Goal: Check status: Check status

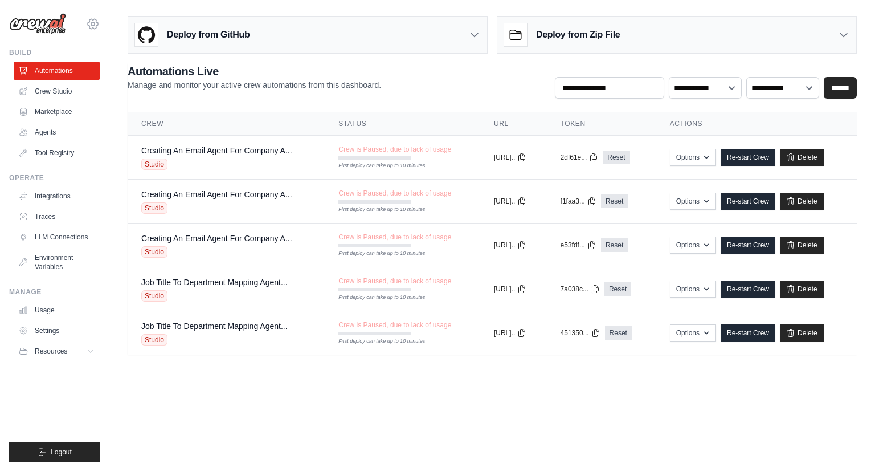
click at [97, 26] on icon at bounding box center [93, 24] width 14 height 14
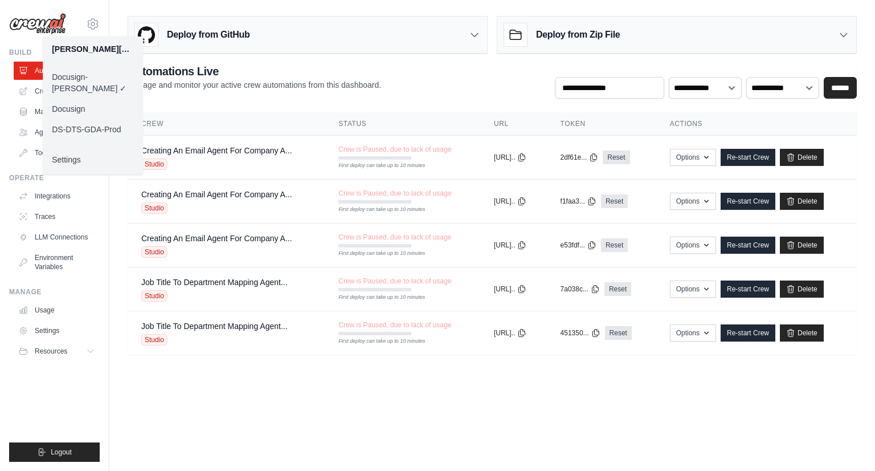
click at [91, 100] on link "Docusign" at bounding box center [93, 109] width 100 height 21
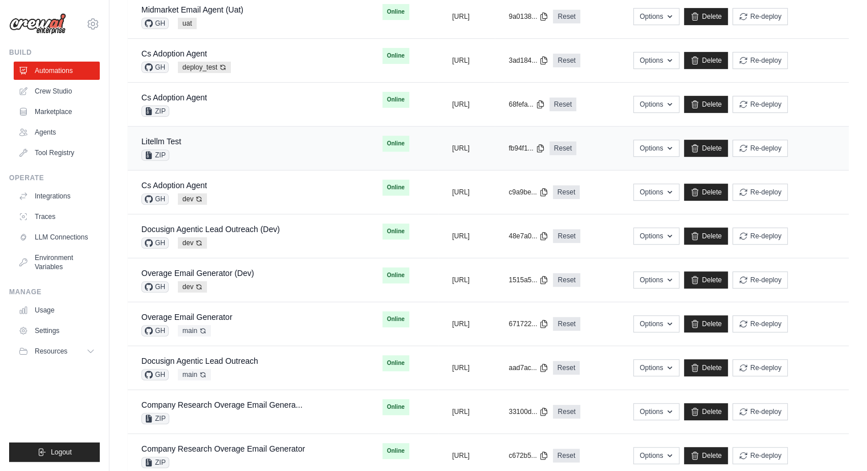
scroll to position [456, 0]
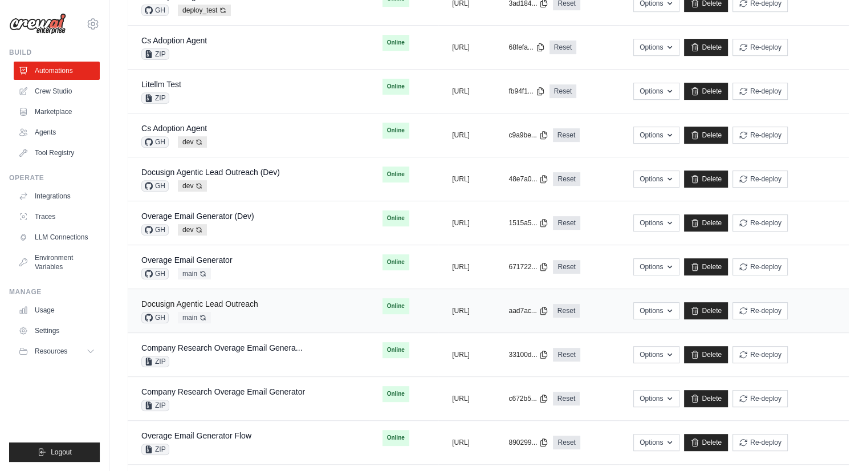
click at [246, 300] on link "Docusign Agentic Lead Outreach" at bounding box center [199, 303] width 117 height 9
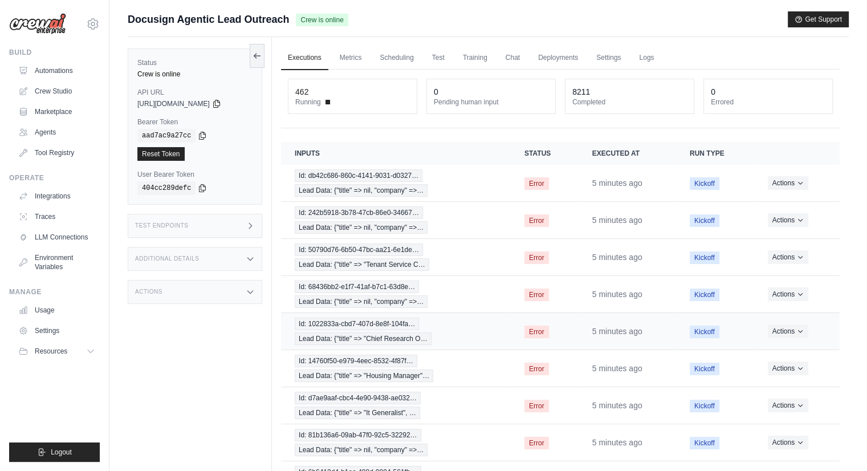
scroll to position [112, 0]
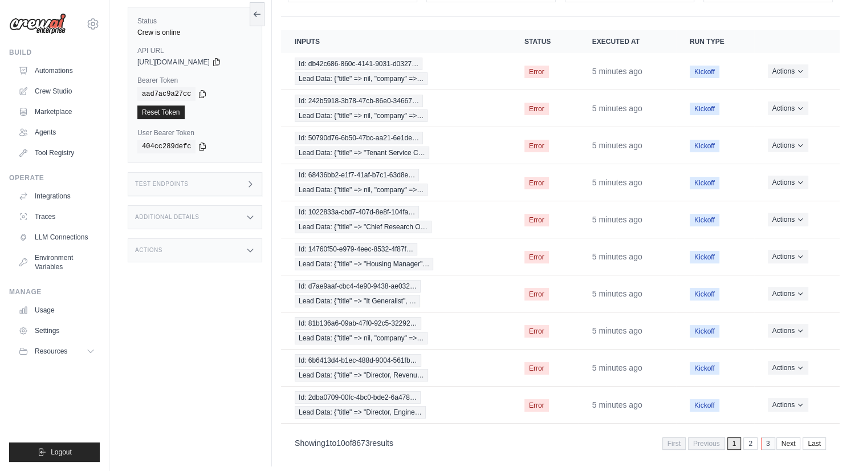
click at [768, 437] on link "3" at bounding box center [768, 443] width 14 height 13
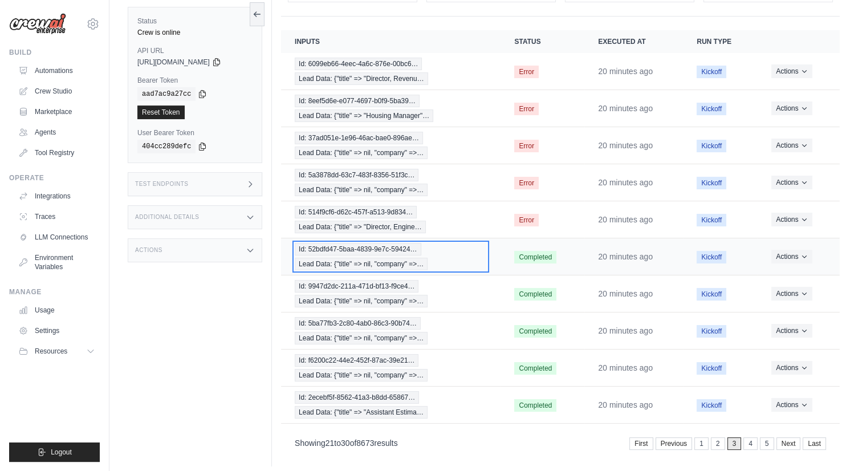
click at [366, 258] on span "Lead Data: {"title" => nil, "company" =>…" at bounding box center [361, 264] width 133 height 13
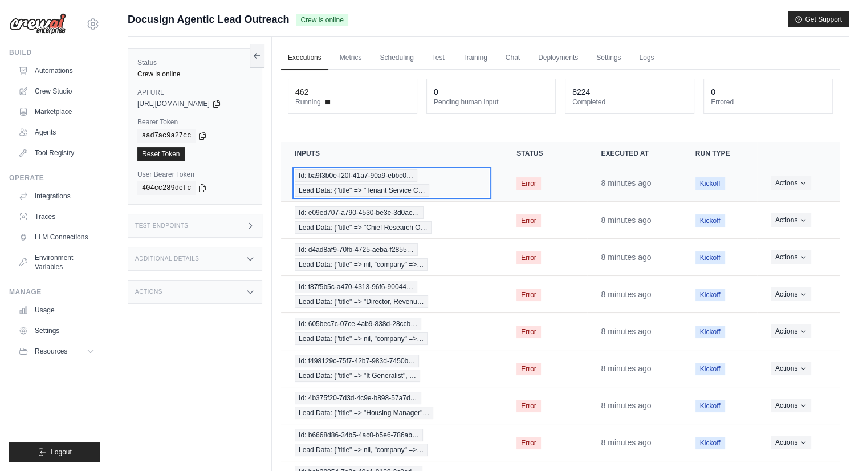
click at [385, 184] on span "Lead Data: {"title" => "Tenant Service C…" at bounding box center [362, 190] width 134 height 13
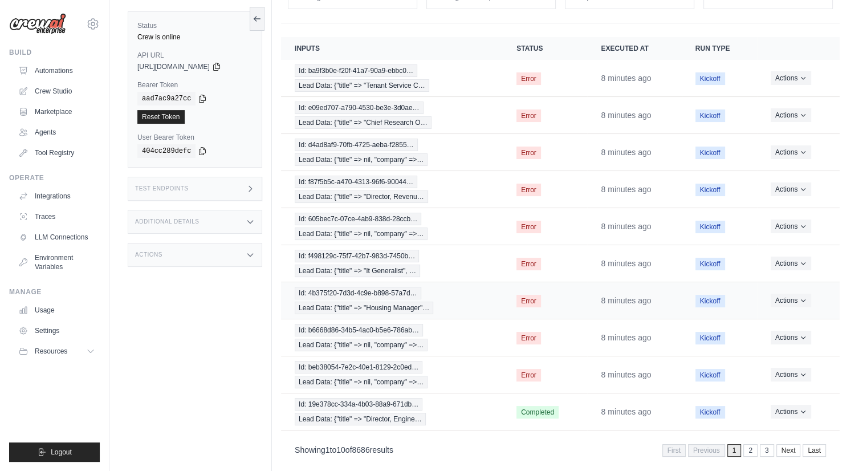
scroll to position [112, 0]
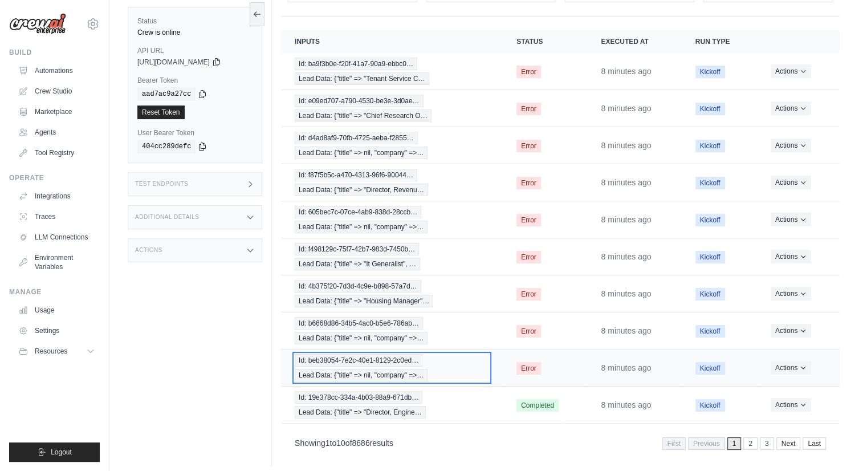
click at [342, 357] on span "Id: beb38054-7e2c-40e1-8129-2c0ed…" at bounding box center [359, 360] width 128 height 13
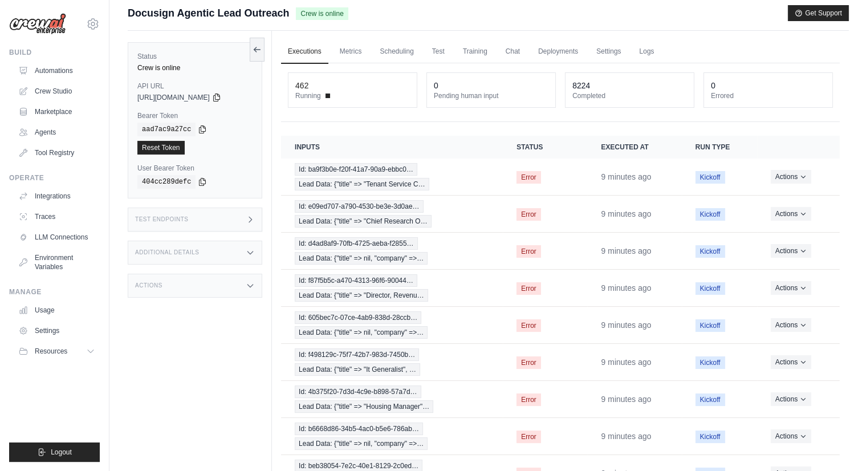
scroll to position [0, 0]
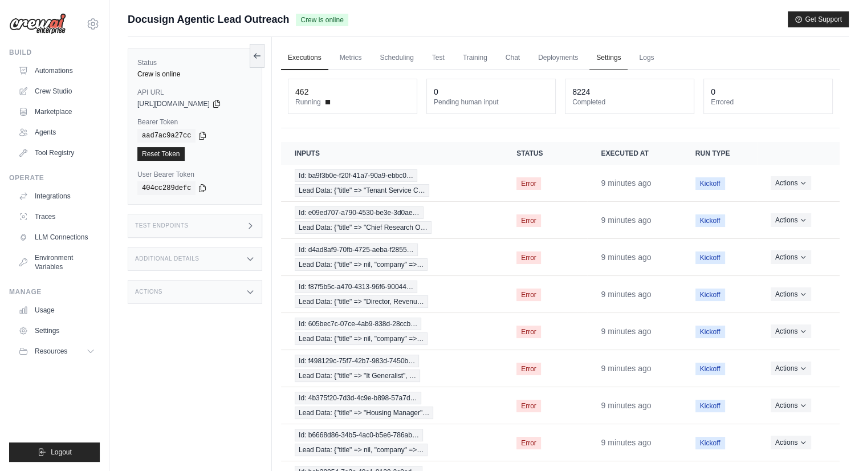
click at [604, 52] on link "Settings" at bounding box center [608, 58] width 38 height 24
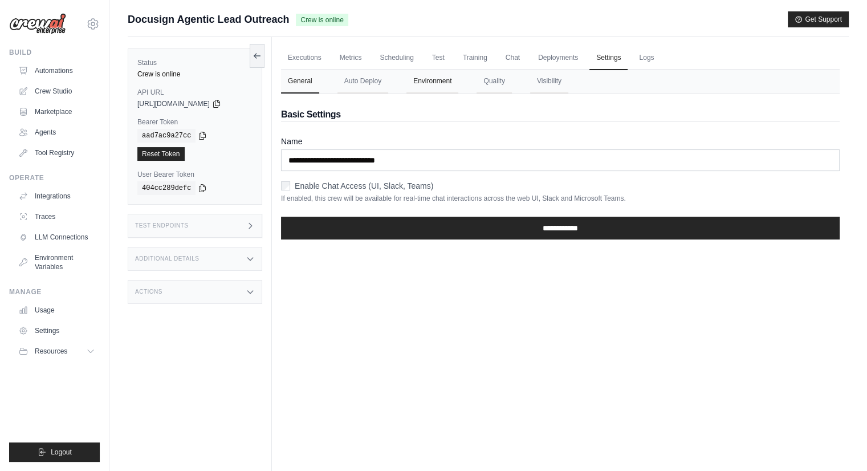
click at [439, 83] on button "Environment" at bounding box center [432, 82] width 52 height 24
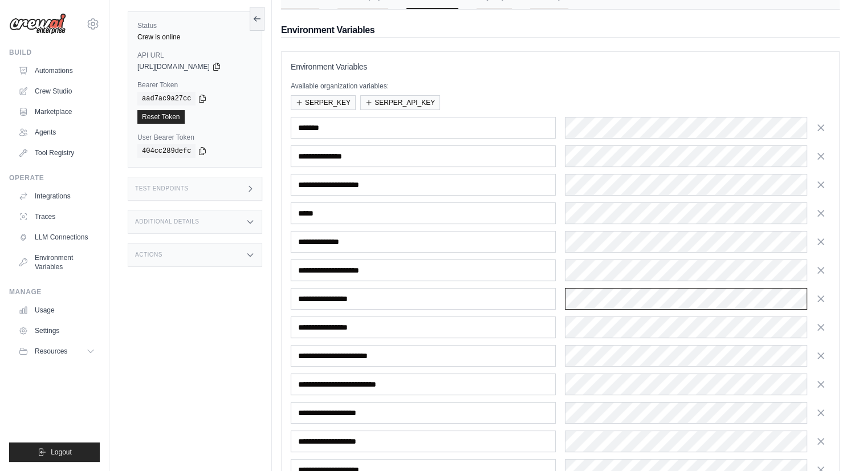
scroll to position [16, 0]
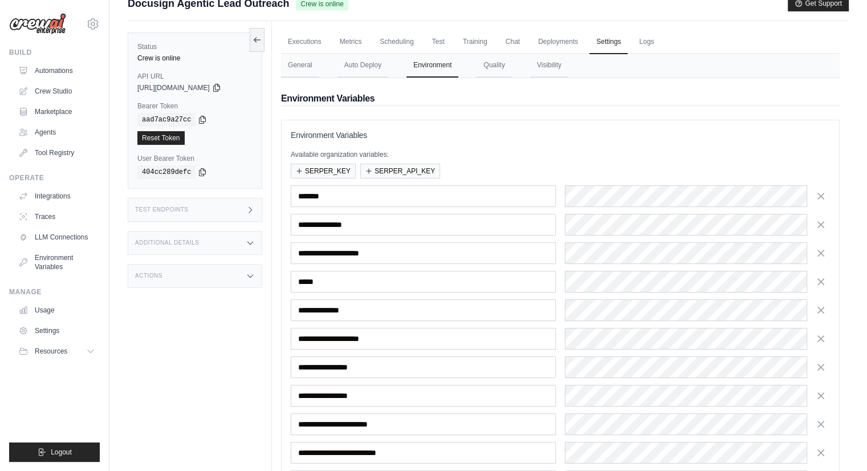
click at [747, 265] on div "**********" at bounding box center [560, 367] width 539 height 364
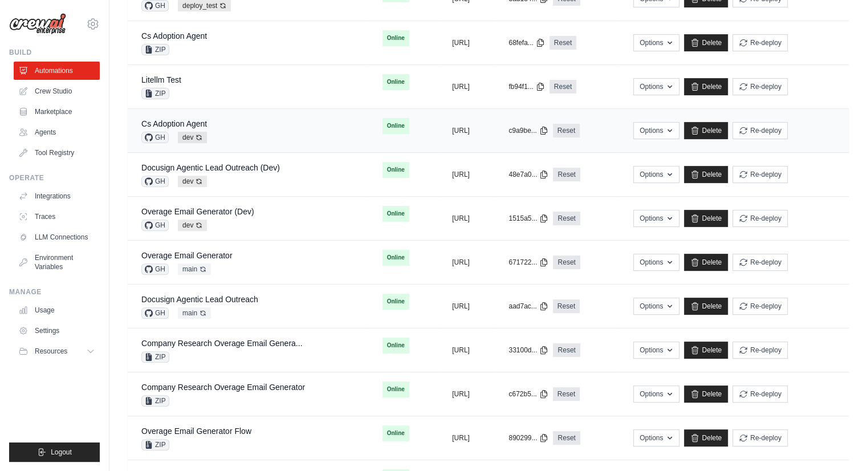
scroll to position [342, 0]
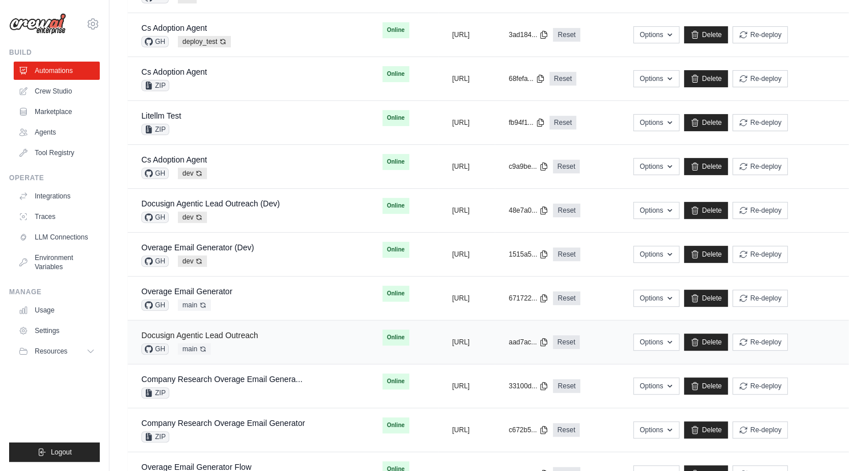
click at [239, 331] on link "Docusign Agentic Lead Outreach" at bounding box center [199, 335] width 117 height 9
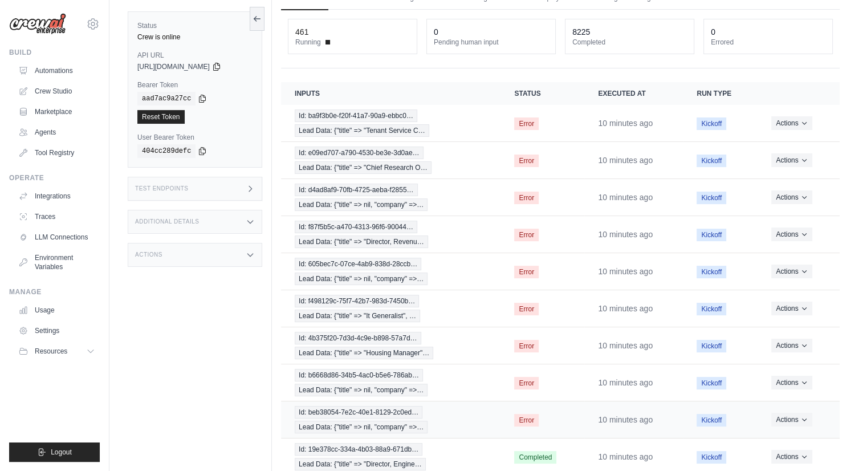
scroll to position [112, 0]
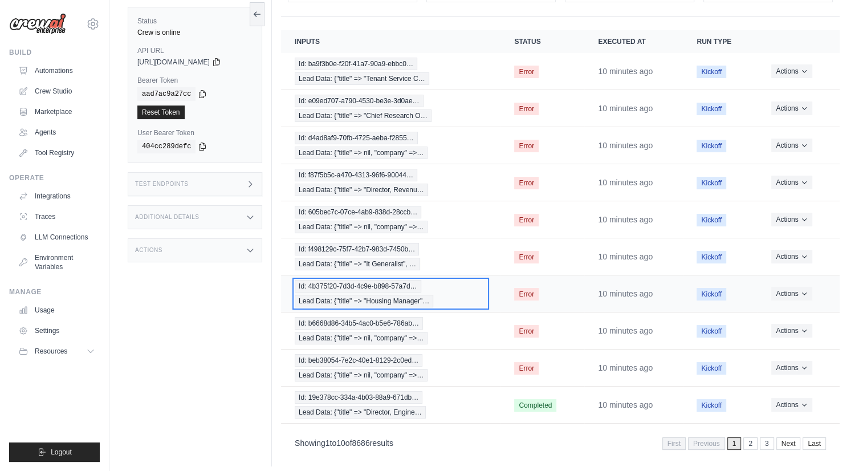
click at [403, 285] on span "Id: 4b375f20-7d3d-4c9e-b898-57a7d…" at bounding box center [358, 286] width 127 height 13
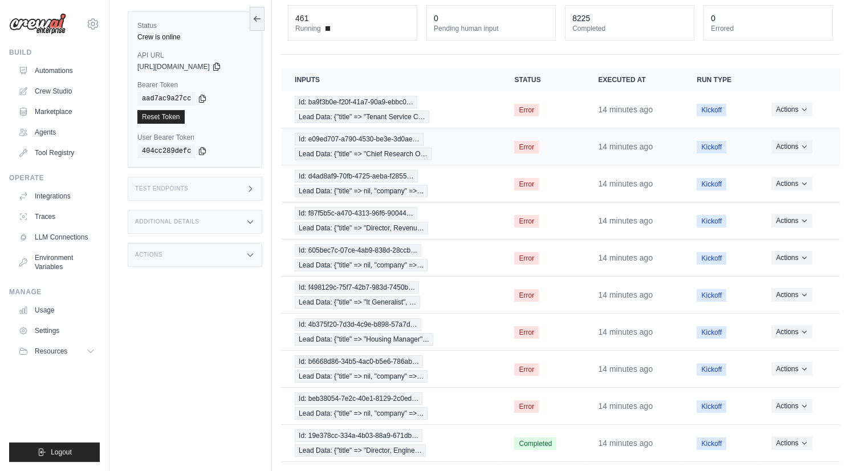
scroll to position [0, 0]
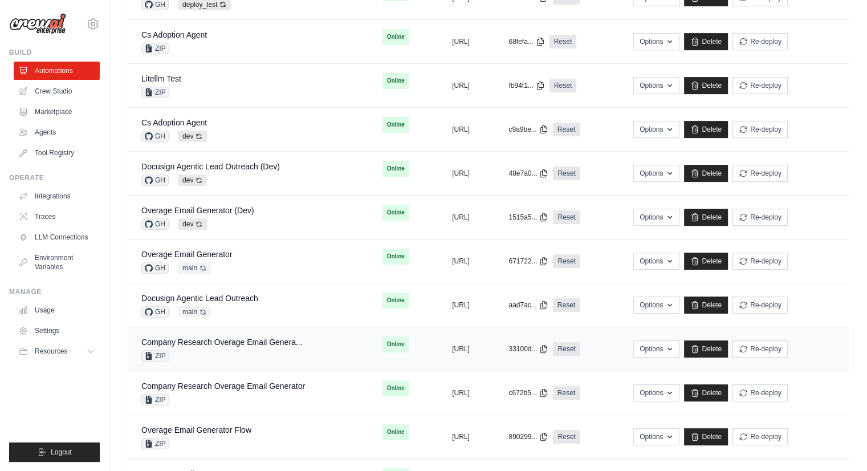
scroll to position [399, 0]
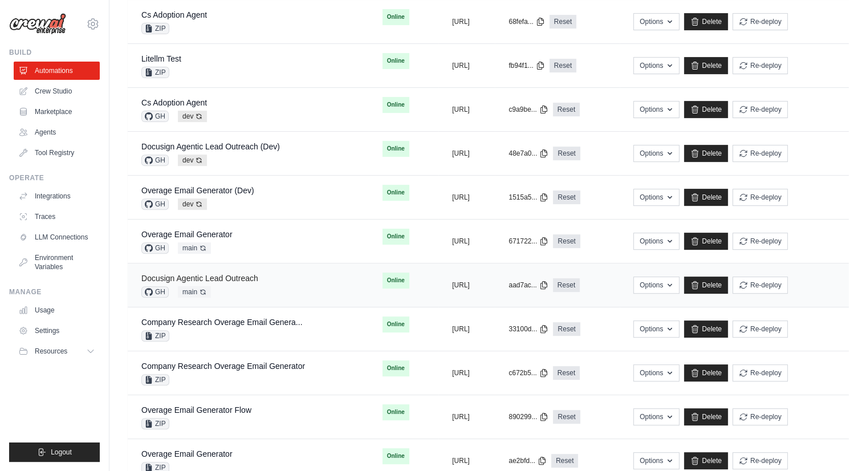
click at [248, 274] on link "Docusign Agentic Lead Outreach" at bounding box center [199, 278] width 117 height 9
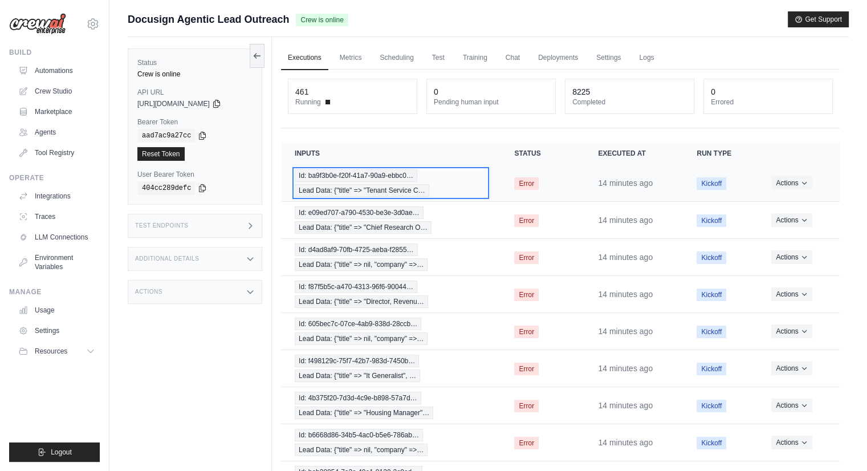
click at [390, 181] on div "Id: ba9f3b0e-f20f-41a7-90a9-ebbc0… Lead Data: {"title" => "Tenant Service C…" at bounding box center [391, 182] width 192 height 27
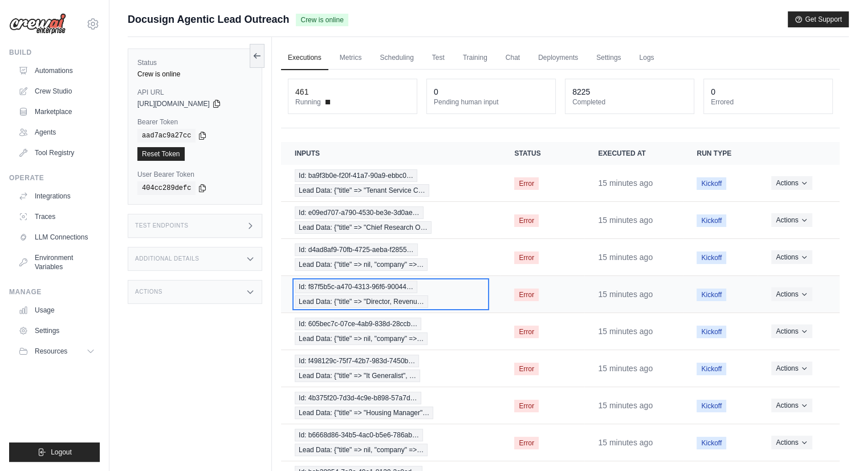
click at [353, 283] on span "Id: f87f5b5c-a470-4313-96f6-90044…" at bounding box center [356, 286] width 123 height 13
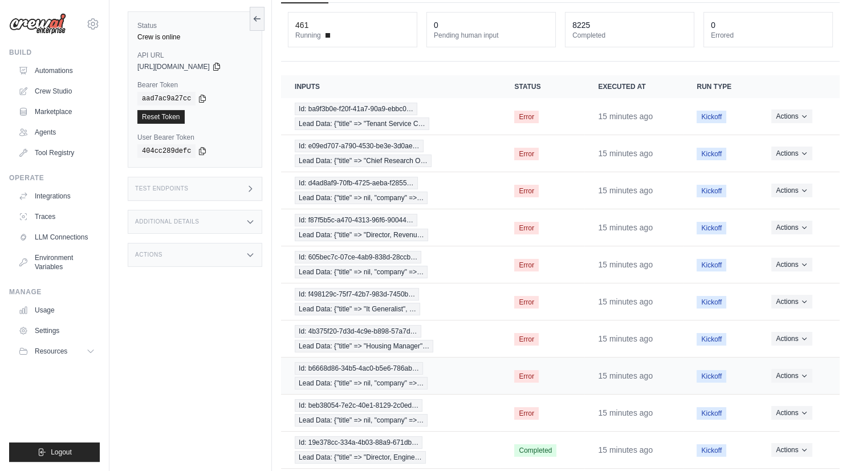
scroll to position [112, 0]
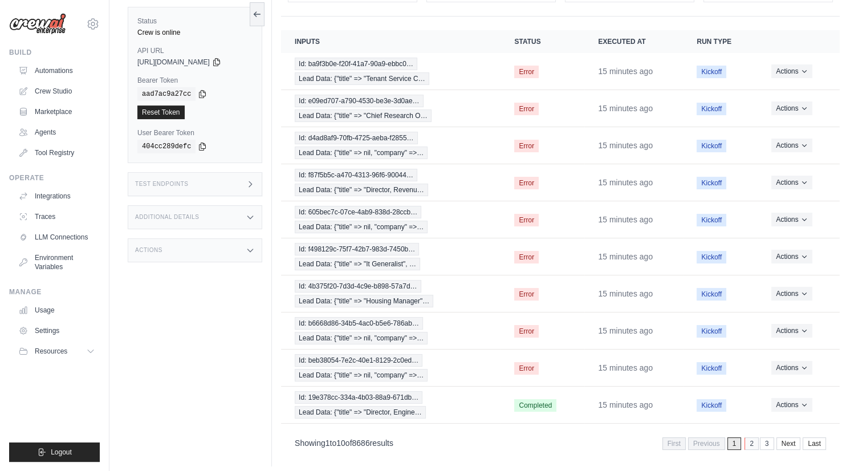
click at [757, 437] on link "2" at bounding box center [751, 443] width 14 height 13
click at [753, 437] on link "3" at bounding box center [750, 443] width 14 height 13
click at [703, 437] on link "1" at bounding box center [701, 443] width 14 height 13
click at [765, 437] on link "3" at bounding box center [768, 443] width 14 height 13
click at [766, 437] on link "5" at bounding box center [768, 443] width 14 height 13
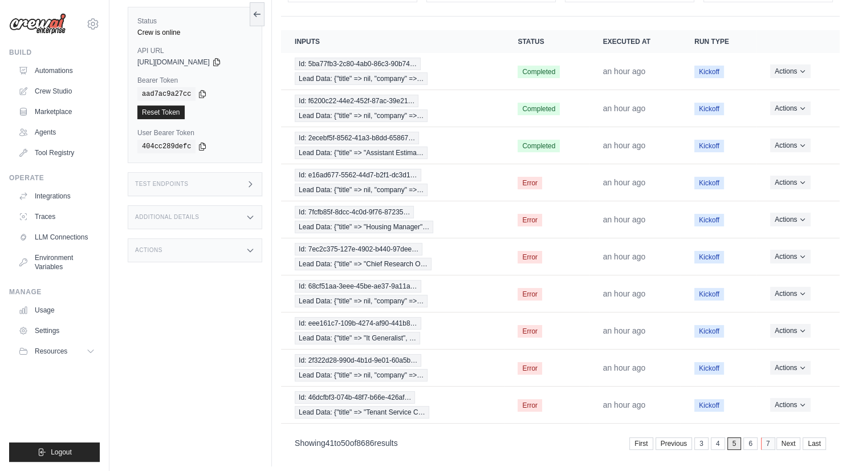
click at [766, 437] on link "7" at bounding box center [768, 443] width 14 height 13
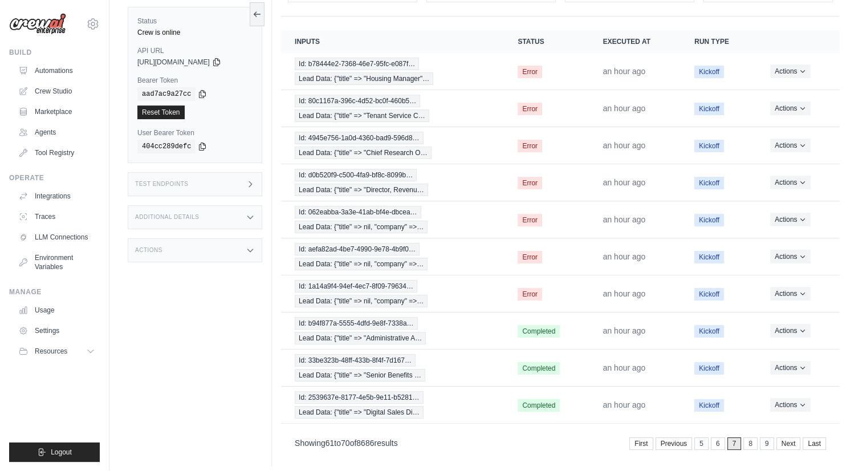
click at [766, 437] on link "9" at bounding box center [767, 443] width 14 height 13
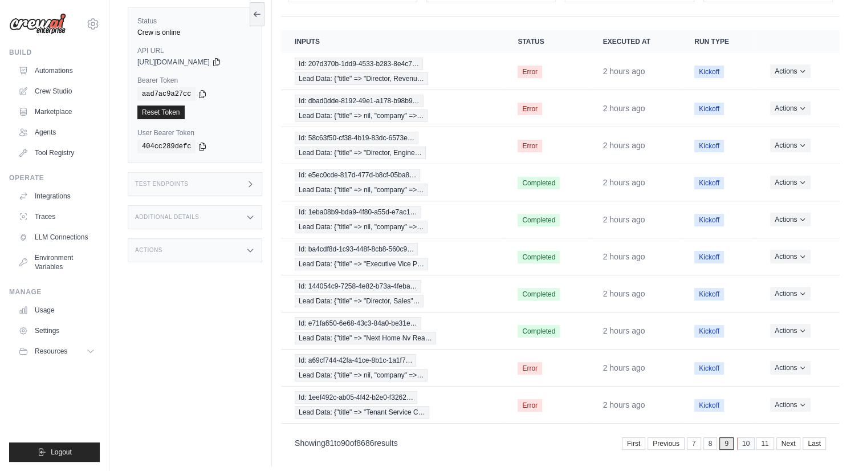
click at [751, 437] on link "10" at bounding box center [746, 443] width 18 height 13
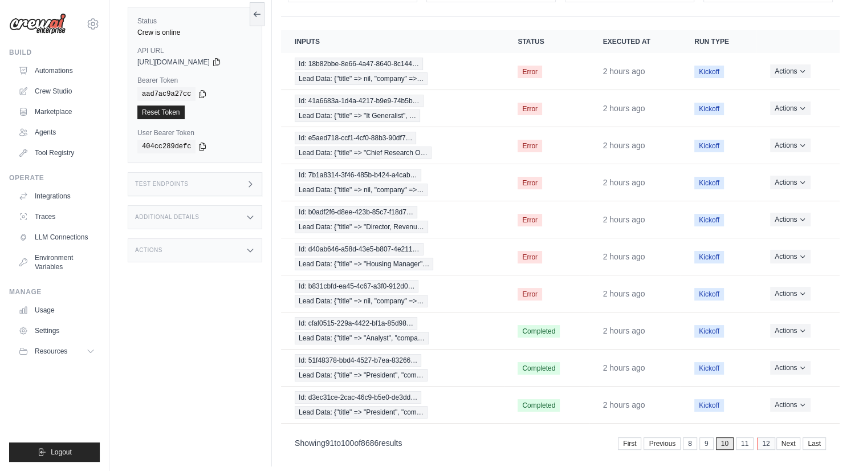
click at [764, 437] on link "12" at bounding box center [766, 443] width 18 height 13
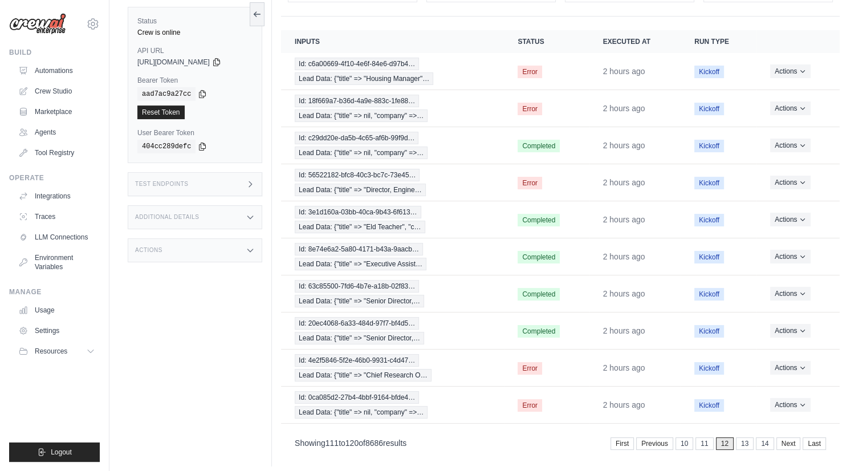
click at [764, 437] on link "14" at bounding box center [765, 443] width 18 height 13
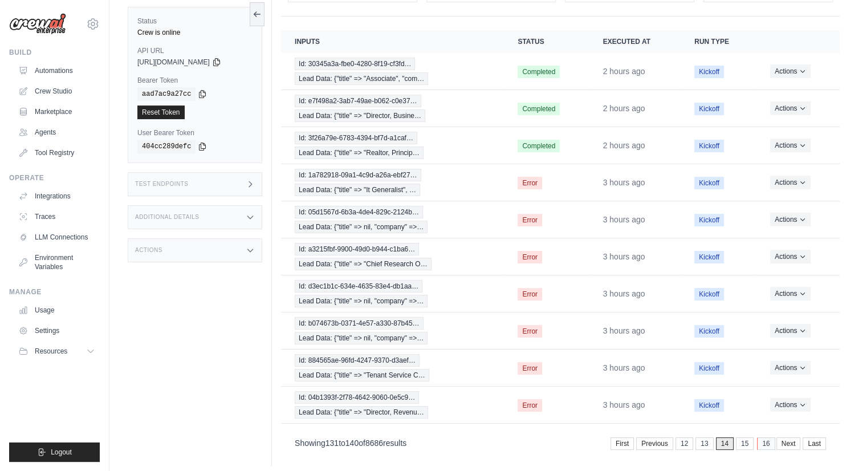
click at [764, 437] on link "16" at bounding box center [766, 443] width 18 height 13
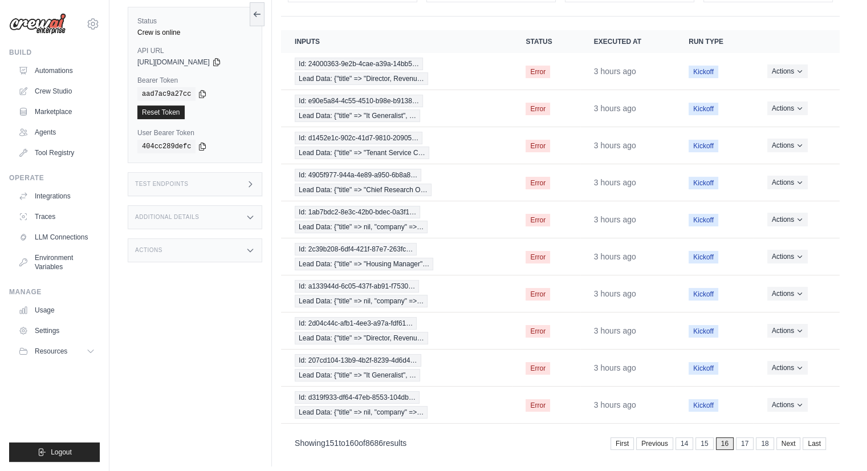
click at [764, 437] on link "18" at bounding box center [765, 443] width 18 height 13
click at [764, 437] on link "20" at bounding box center [765, 443] width 18 height 13
click at [769, 437] on link "22" at bounding box center [766, 443] width 18 height 13
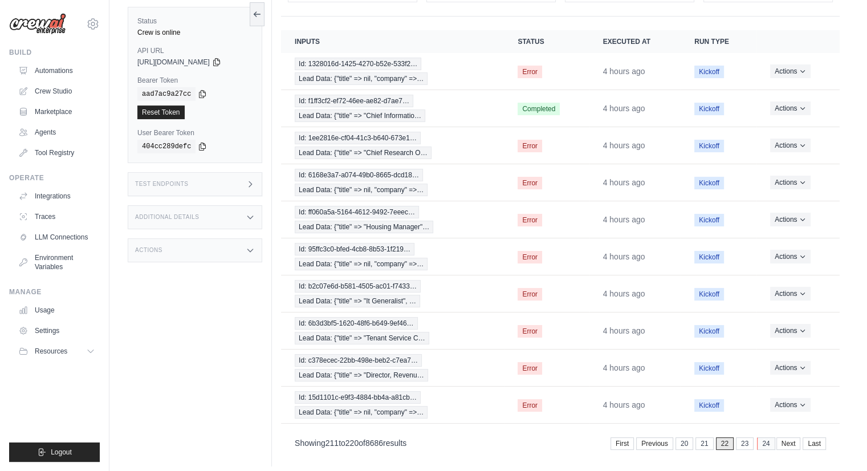
click at [772, 437] on link "24" at bounding box center [766, 443] width 18 height 13
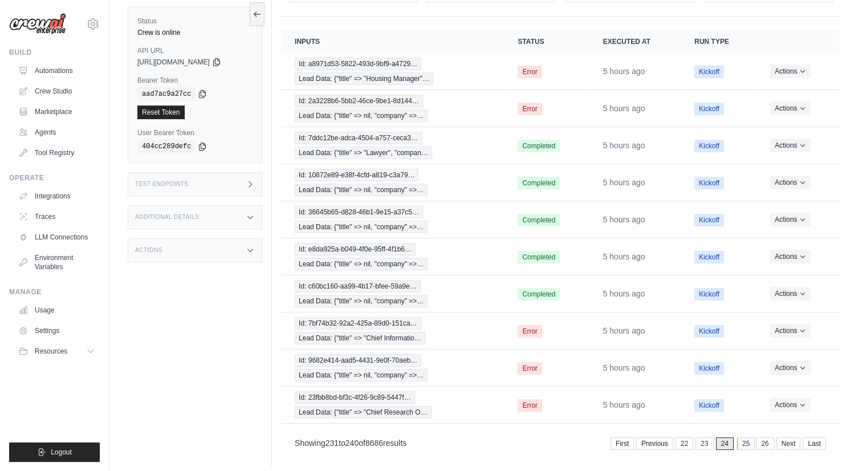
click at [745, 440] on link "25" at bounding box center [746, 443] width 18 height 13
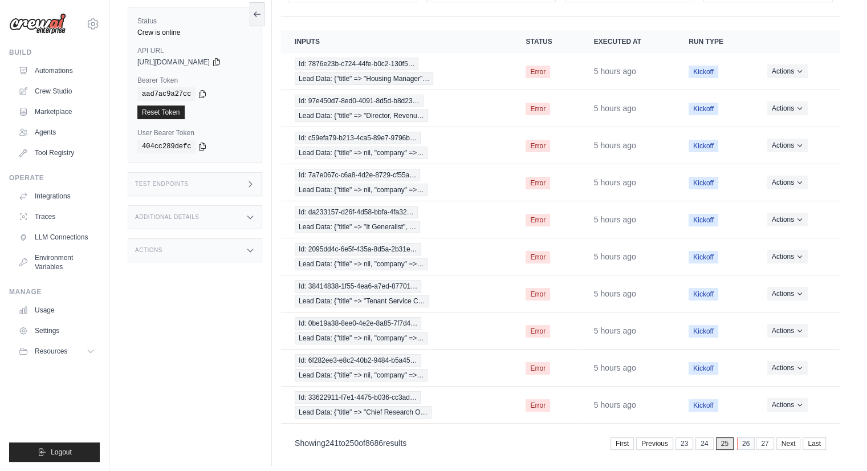
click at [748, 440] on link "26" at bounding box center [746, 443] width 18 height 13
click at [763, 438] on link "28" at bounding box center [766, 443] width 18 height 13
click at [748, 442] on link "29" at bounding box center [746, 443] width 18 height 13
click at [766, 438] on link "31" at bounding box center [766, 443] width 18 height 13
click at [766, 439] on link "33" at bounding box center [766, 443] width 18 height 13
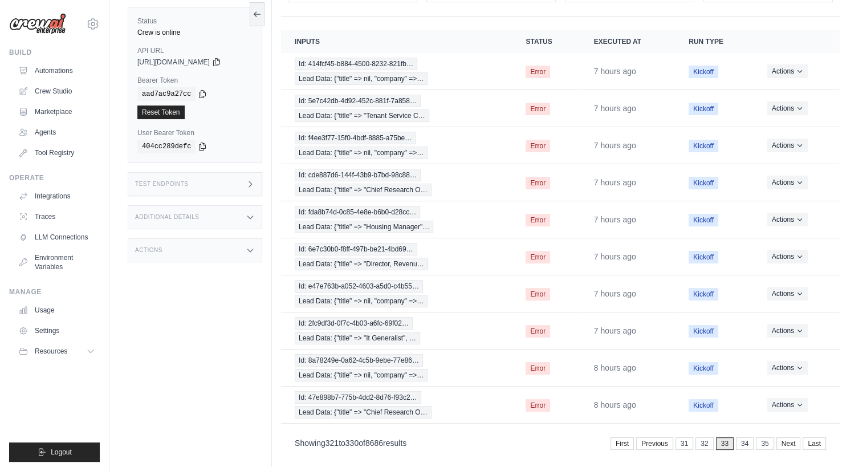
click at [766, 439] on link "35" at bounding box center [765, 443] width 18 height 13
click at [766, 439] on link "37" at bounding box center [765, 443] width 18 height 13
click at [768, 440] on link "39" at bounding box center [766, 443] width 18 height 13
click at [770, 439] on link "41" at bounding box center [766, 443] width 18 height 13
click at [770, 439] on link "43" at bounding box center [765, 443] width 18 height 13
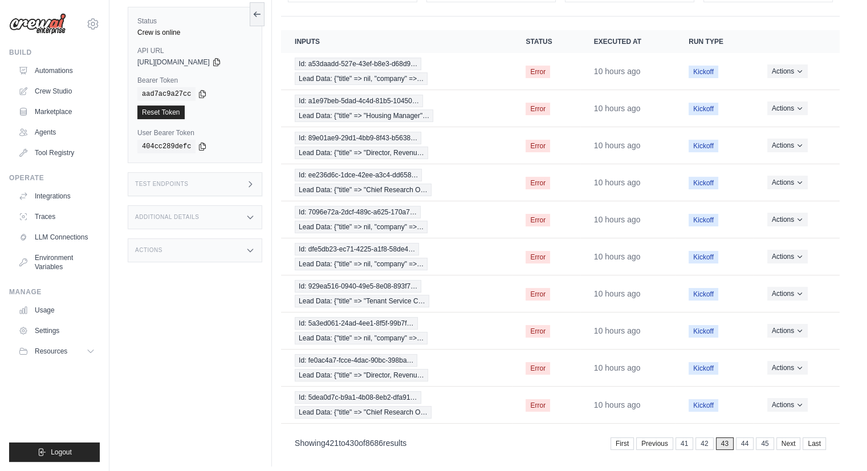
click at [770, 439] on link "45" at bounding box center [765, 443] width 18 height 13
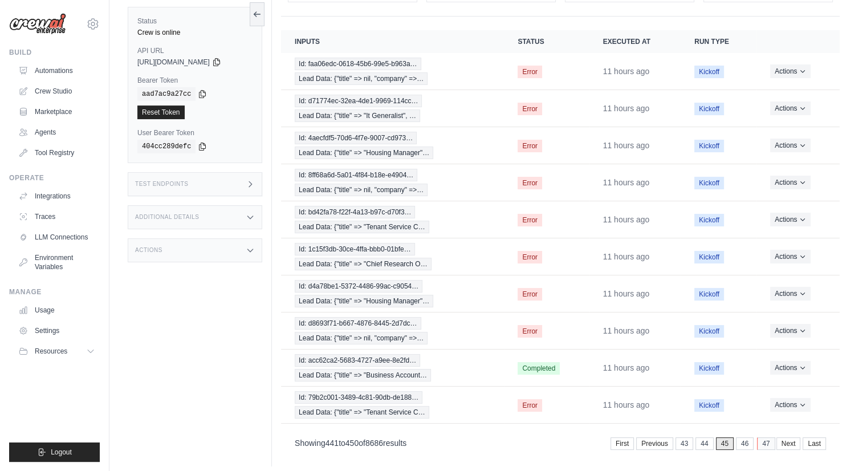
click at [768, 440] on link "47" at bounding box center [766, 443] width 18 height 13
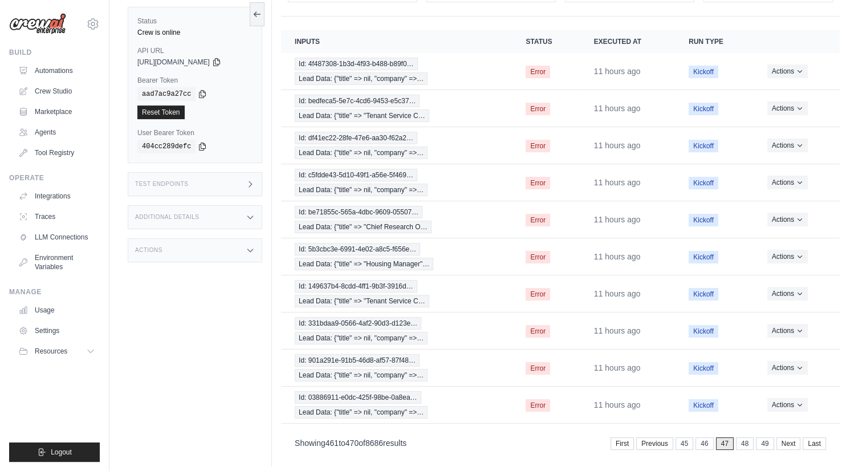
click at [768, 440] on link "49" at bounding box center [765, 443] width 18 height 13
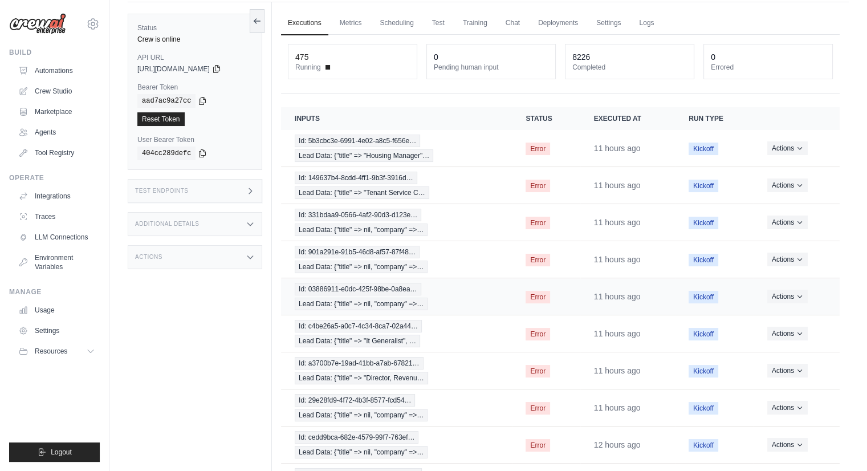
scroll to position [0, 0]
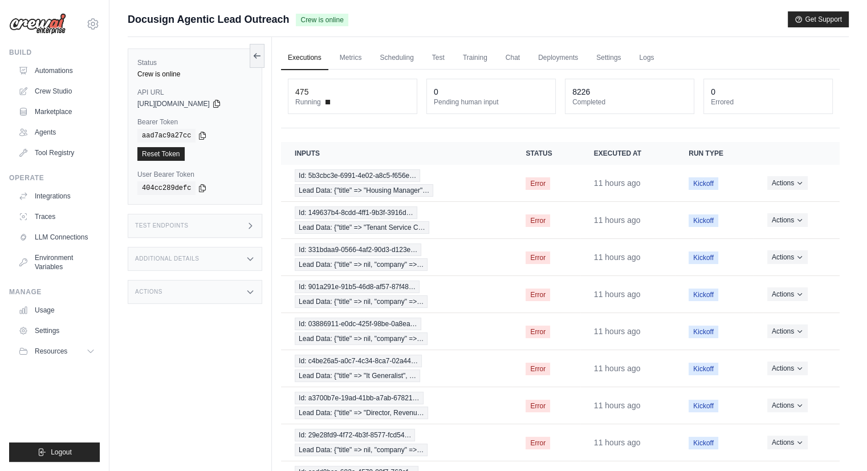
click at [301, 60] on link "Executions" at bounding box center [304, 58] width 47 height 24
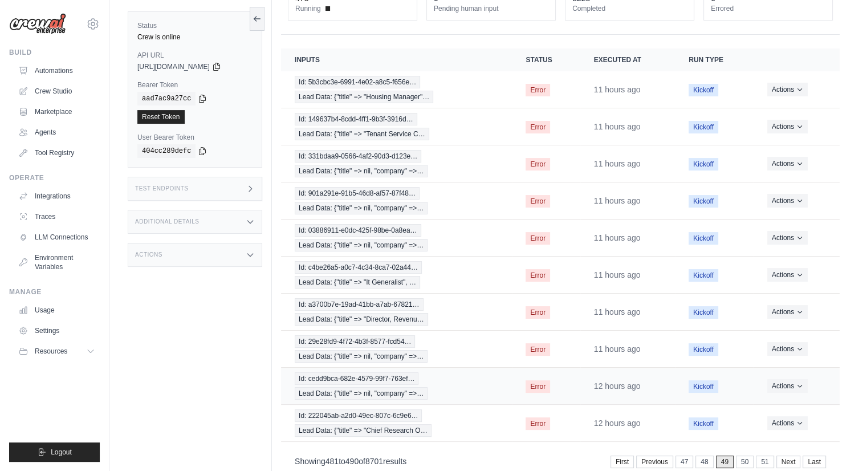
scroll to position [112, 0]
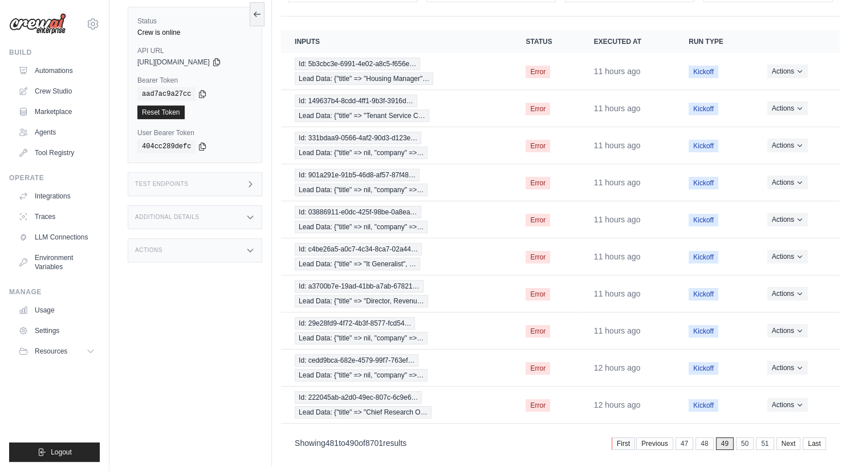
click at [629, 441] on link "First" at bounding box center [622, 443] width 23 height 13
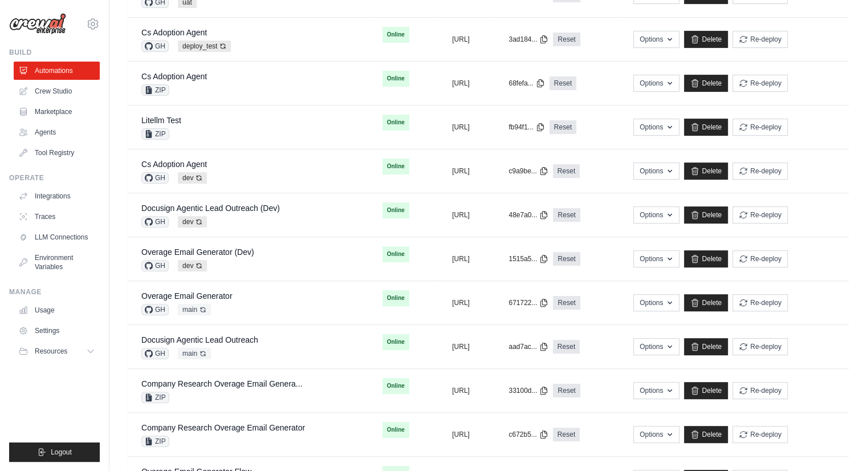
scroll to position [342, 0]
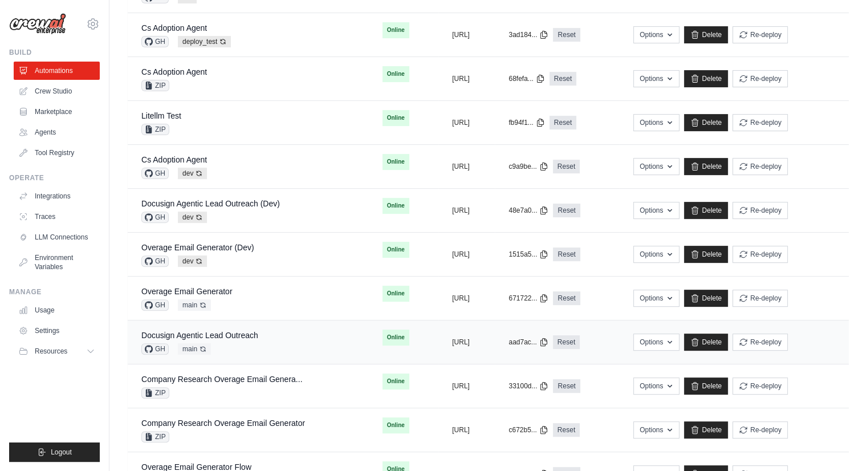
click at [258, 334] on div "Docusign Agentic Lead Outreach GH main Auto-deploy enabled" at bounding box center [248, 341] width 214 height 25
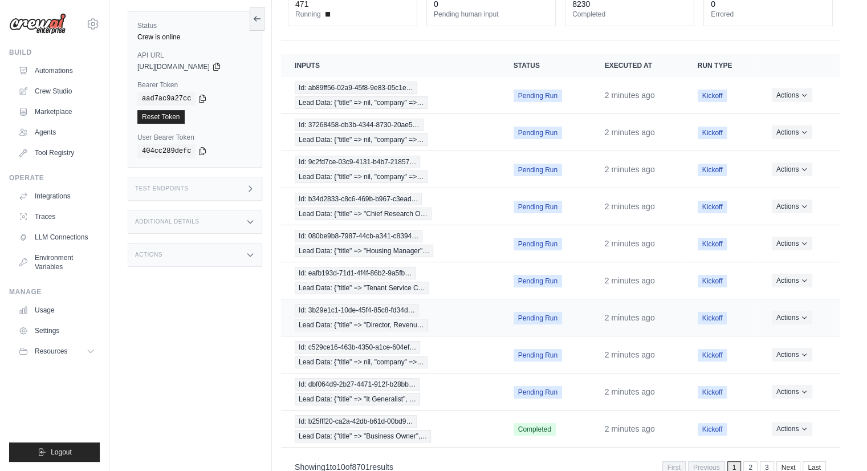
scroll to position [112, 0]
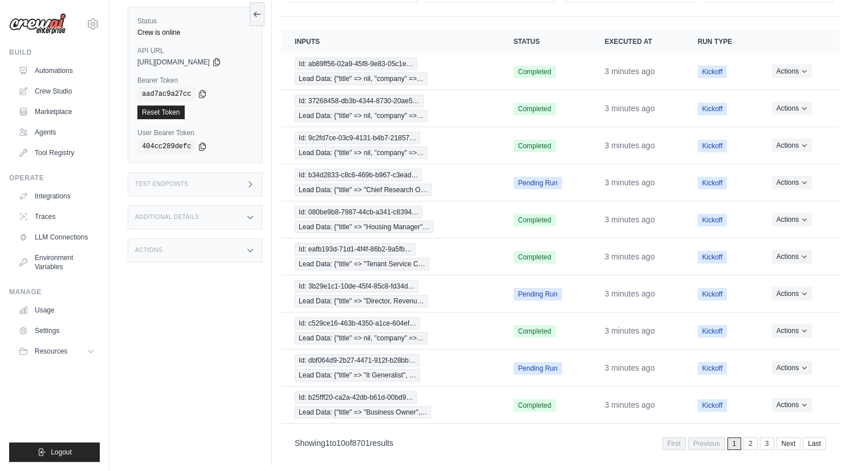
click at [531, 450] on div "Executions Metrics Scheduling Test Training Chat Deployments Settings Logs 466 …" at bounding box center [560, 195] width 577 height 541
click at [516, 437] on div "Showing 1 to 10 of 8701 results First Previous 1 2 3 Next Last" at bounding box center [560, 442] width 531 height 15
click at [749, 437] on link "2" at bounding box center [751, 443] width 14 height 13
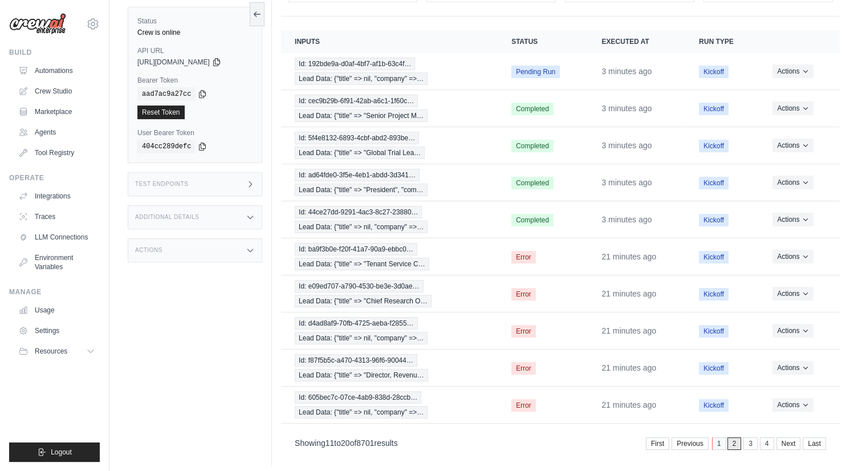
click at [721, 437] on link "1" at bounding box center [719, 443] width 14 height 13
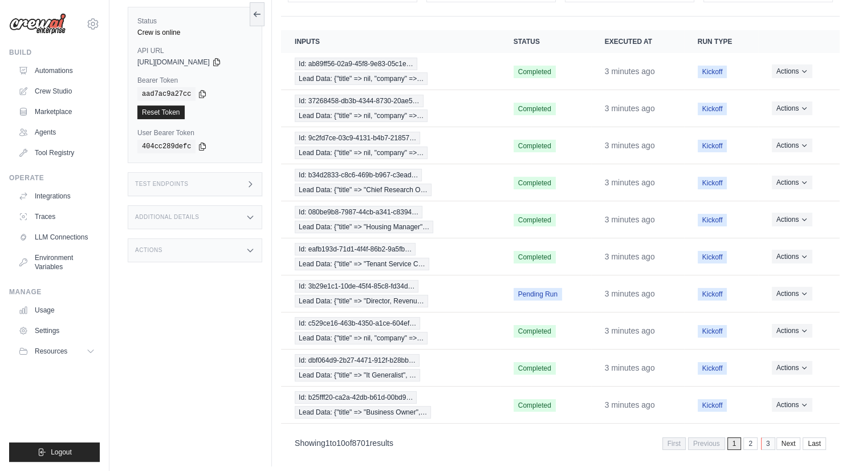
click at [764, 437] on link "3" at bounding box center [768, 443] width 14 height 13
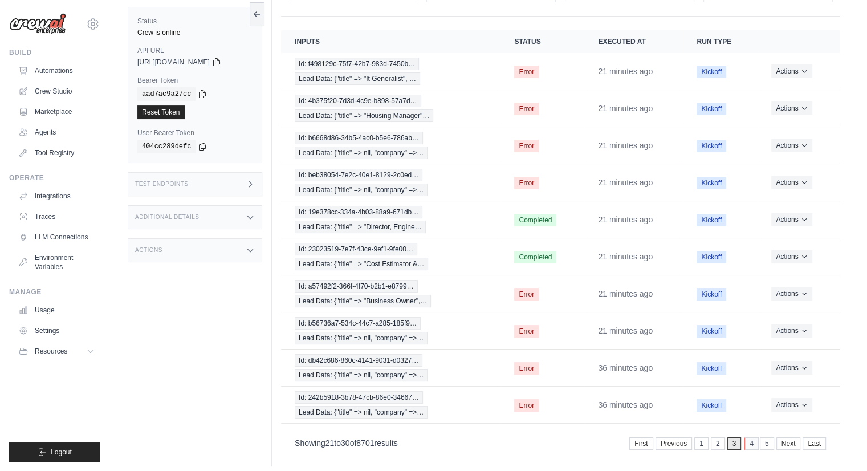
click at [752, 437] on link "4" at bounding box center [751, 443] width 14 height 13
click at [749, 438] on link "5" at bounding box center [751, 443] width 14 height 13
click at [765, 438] on link "7" at bounding box center [768, 443] width 14 height 13
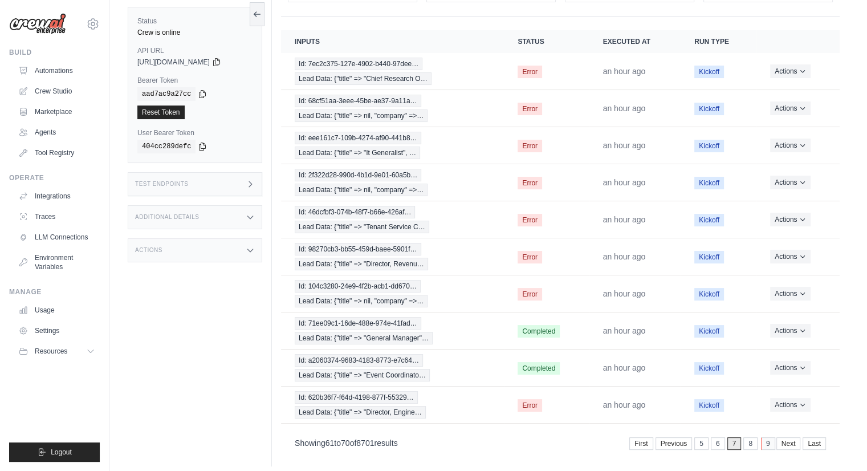
click at [772, 437] on link "9" at bounding box center [768, 443] width 14 height 13
